Goal: Task Accomplishment & Management: Manage account settings

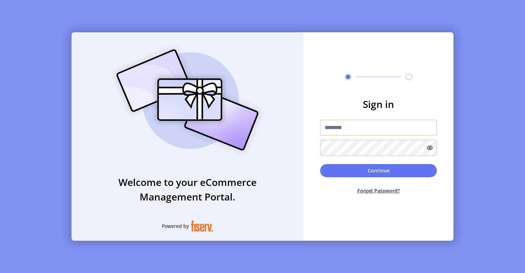
type input "*********"
click at [340, 178] on div "Continue Forget Password?" at bounding box center [378, 182] width 117 height 36
click at [340, 177] on div "Continue Forget Password?" at bounding box center [378, 182] width 117 height 36
click at [336, 172] on button "Continue" at bounding box center [378, 170] width 117 height 13
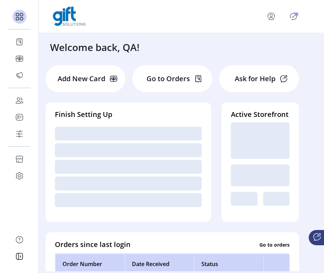
click at [297, 17] on icon "Publisher Panel" at bounding box center [293, 16] width 11 height 11
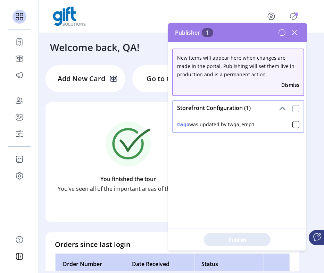
click at [292, 108] on div at bounding box center [295, 108] width 7 height 7
click at [262, 242] on button "Publish 1 Items" at bounding box center [237, 239] width 67 height 13
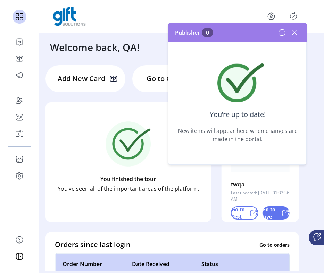
click at [295, 35] on icon at bounding box center [294, 32] width 11 height 11
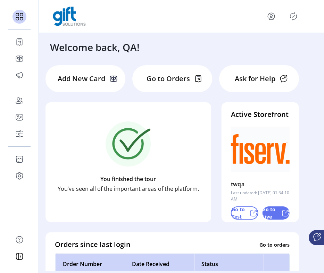
click at [272, 22] on icon "menu" at bounding box center [271, 16] width 11 height 11
click at [295, 18] on icon "Publisher Panel" at bounding box center [293, 16] width 11 height 11
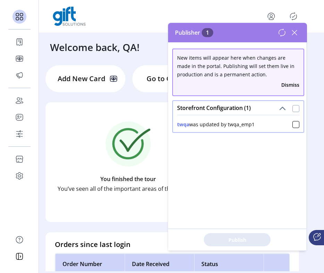
click at [292, 106] on div at bounding box center [295, 108] width 7 height 7
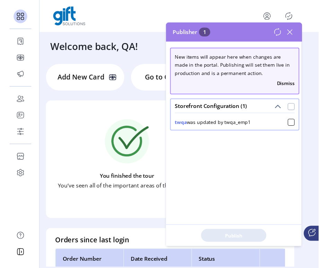
scroll to position [4, 2]
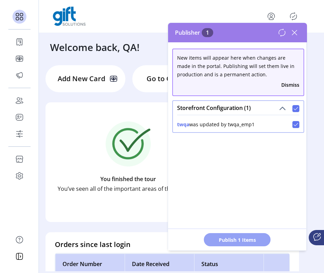
click at [257, 238] on span "Publish 1 Items" at bounding box center [237, 239] width 49 height 7
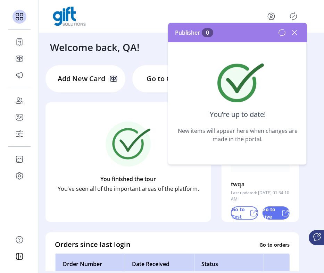
click at [296, 28] on icon at bounding box center [294, 32] width 11 height 11
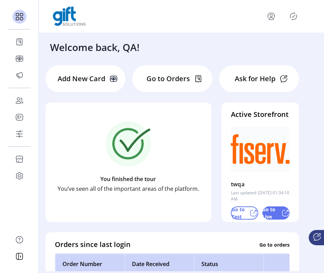
click at [293, 13] on icon "Publisher Panel" at bounding box center [293, 16] width 11 height 11
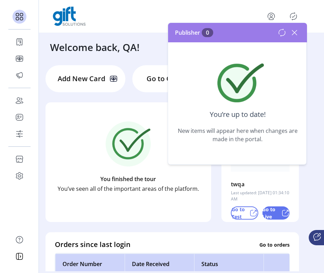
click at [280, 33] on icon at bounding box center [282, 32] width 8 height 8
click at [296, 33] on icon at bounding box center [294, 32] width 11 height 11
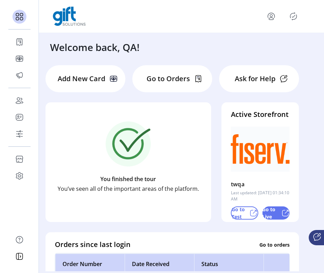
click at [295, 17] on icon "Publisher Panel" at bounding box center [293, 16] width 11 height 11
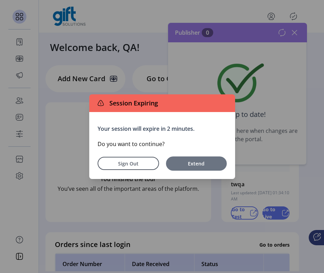
click at [191, 164] on span "Extend" at bounding box center [196, 163] width 54 height 7
